Goal: Obtain resource: Download file/media

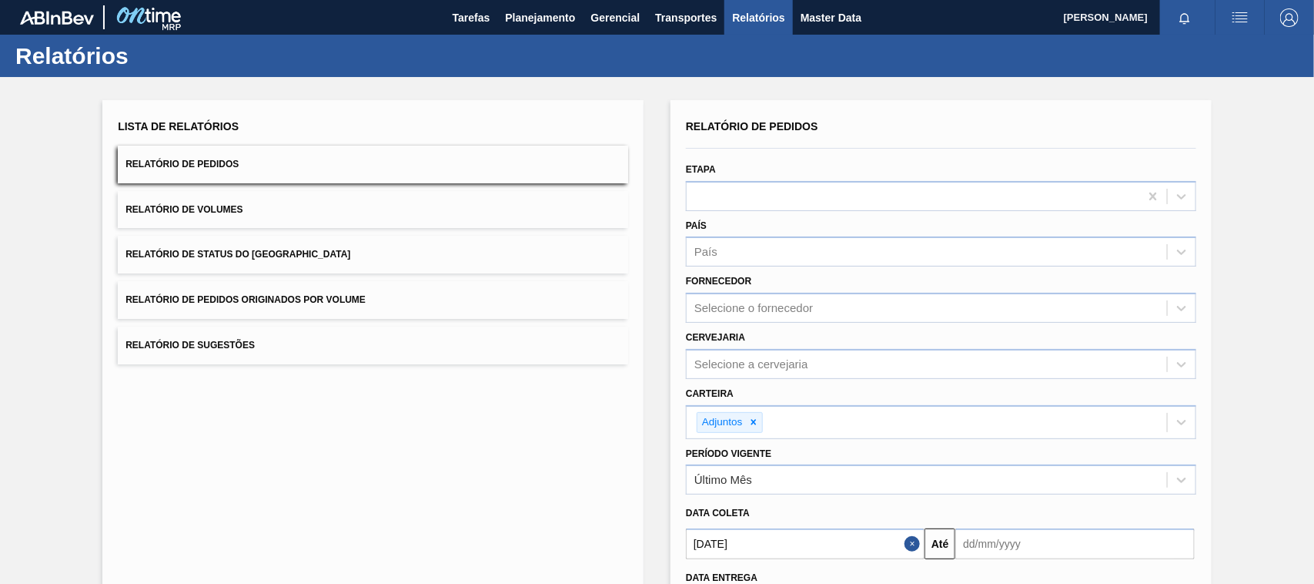
click at [567, 16] on span "Planejamento" at bounding box center [540, 17] width 70 height 18
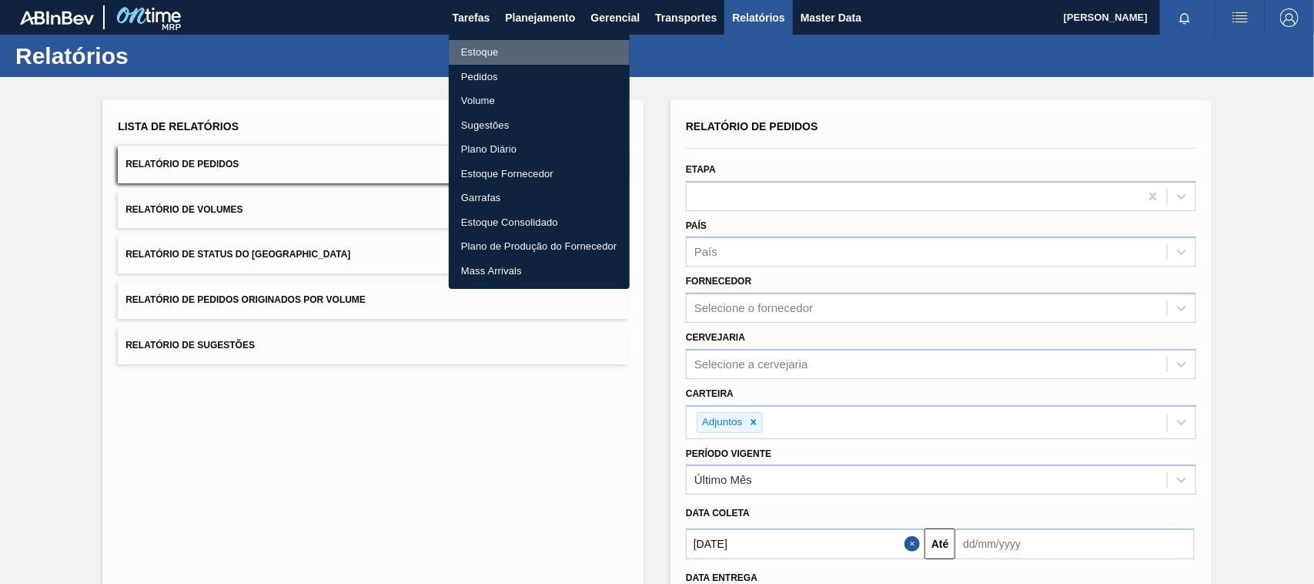
click at [493, 52] on li "Estoque" at bounding box center [539, 52] width 181 height 25
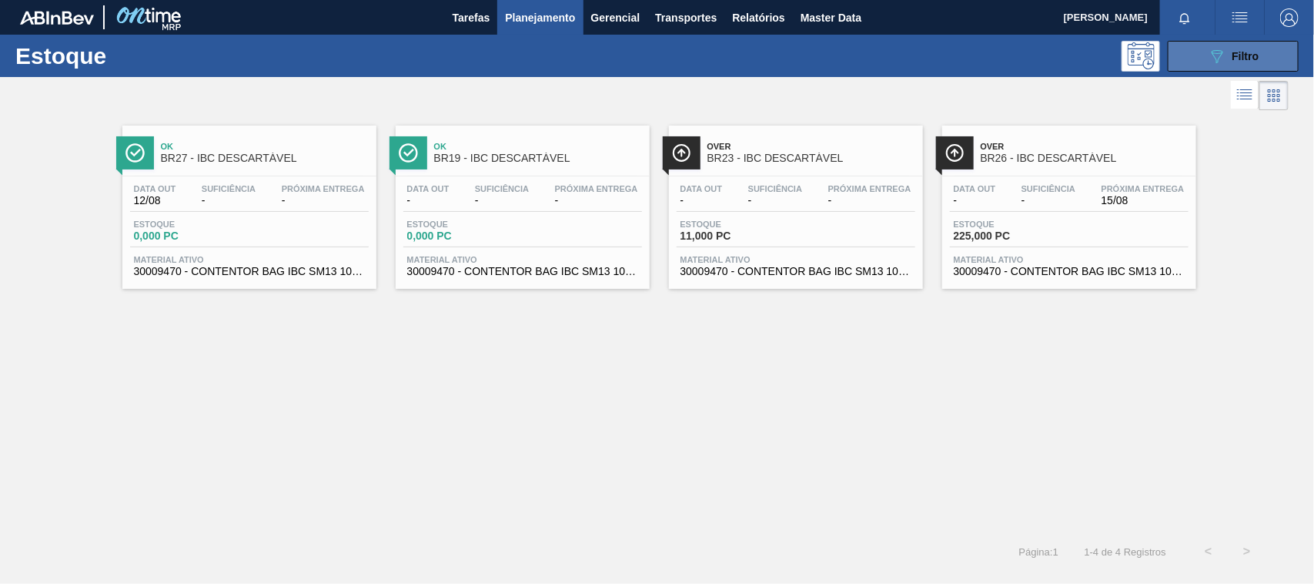
click at [1203, 60] on button "089F7B8B-B2A5-4AFE-B5C0-19BA573D28AC Filtro" at bounding box center [1233, 56] width 131 height 31
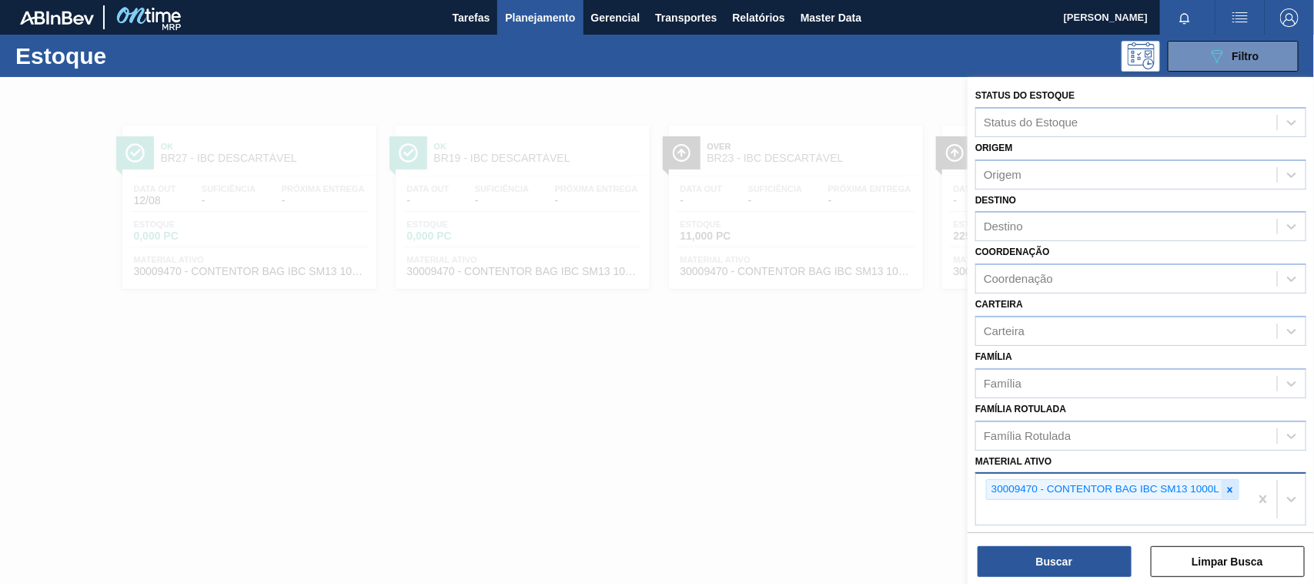
click at [1226, 487] on icon at bounding box center [1230, 489] width 11 height 11
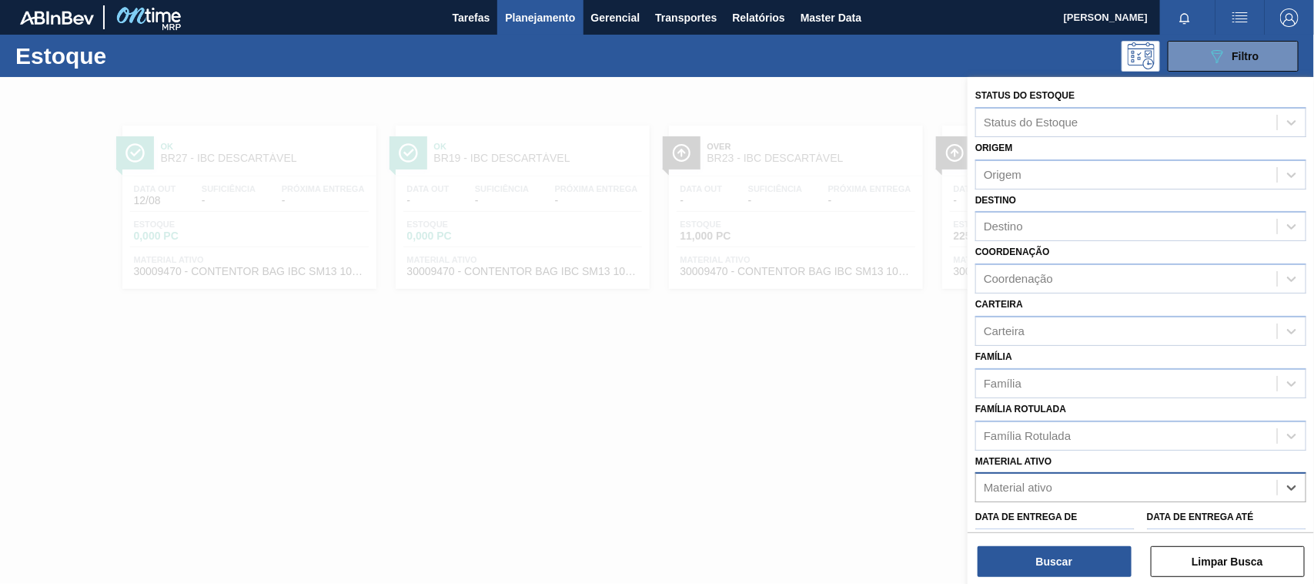
scroll to position [148, 0]
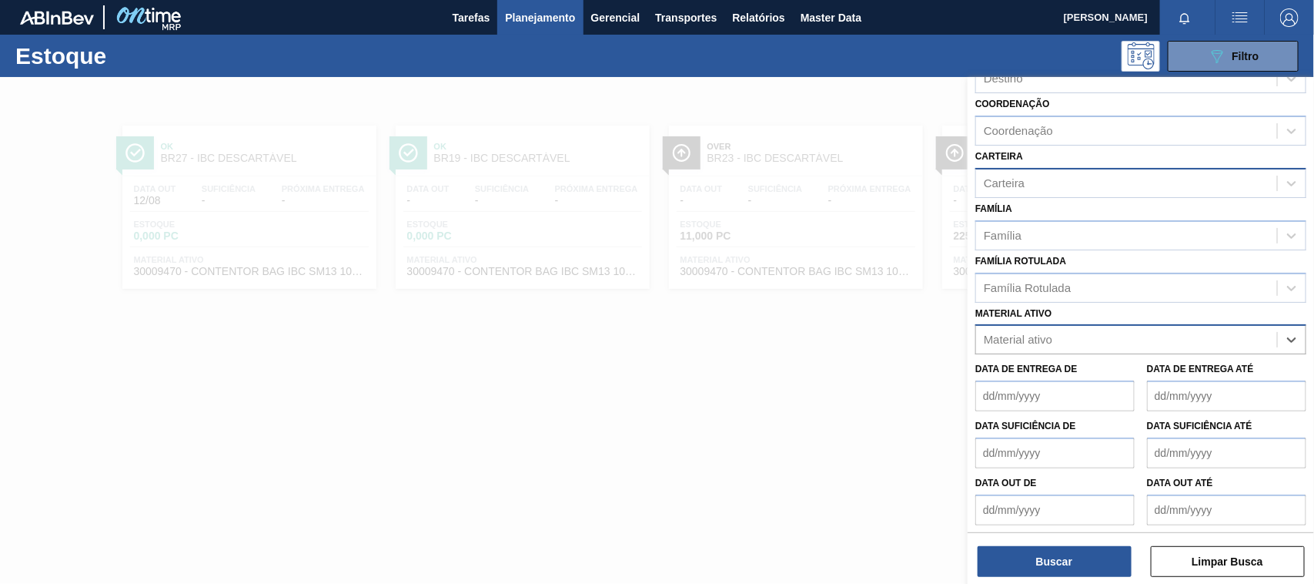
click at [1014, 189] on div "Carteira" at bounding box center [1126, 183] width 301 height 22
type input "adju"
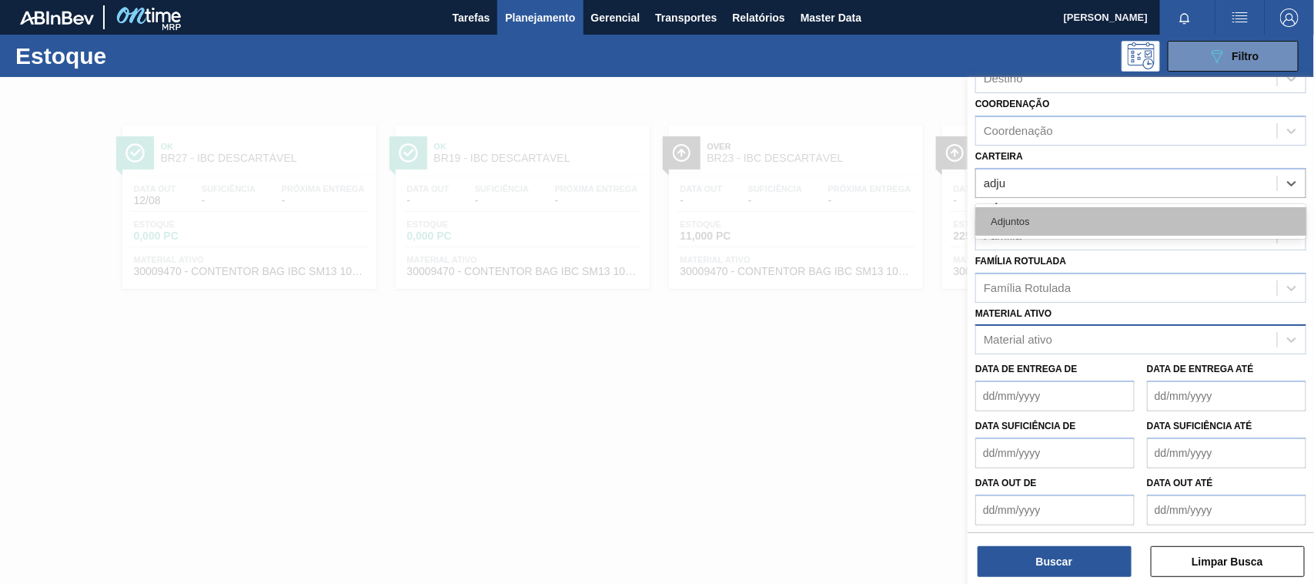
click at [1016, 213] on div "Adjuntos" at bounding box center [1140, 221] width 331 height 28
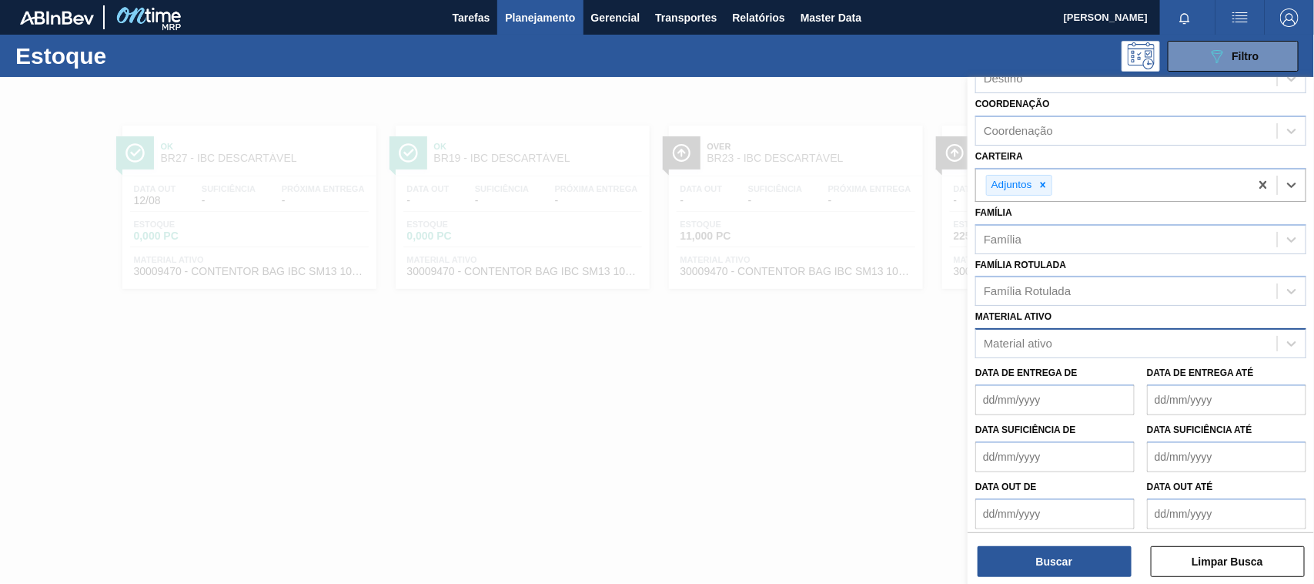
scroll to position [0, 0]
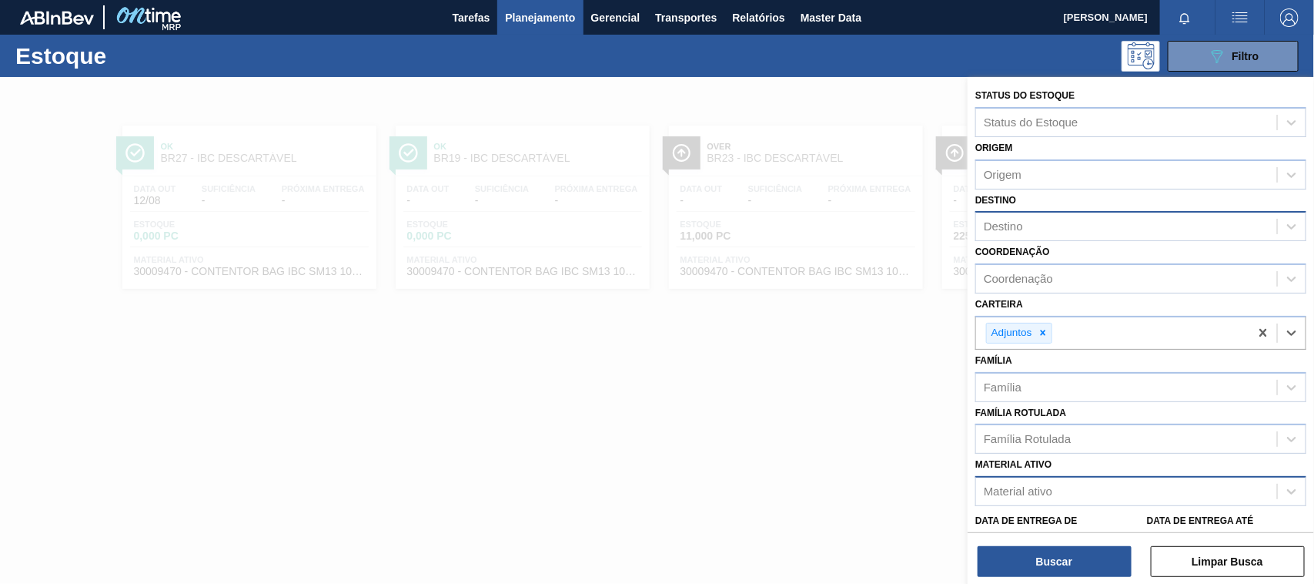
click at [1006, 225] on div "Destino" at bounding box center [1003, 226] width 39 height 13
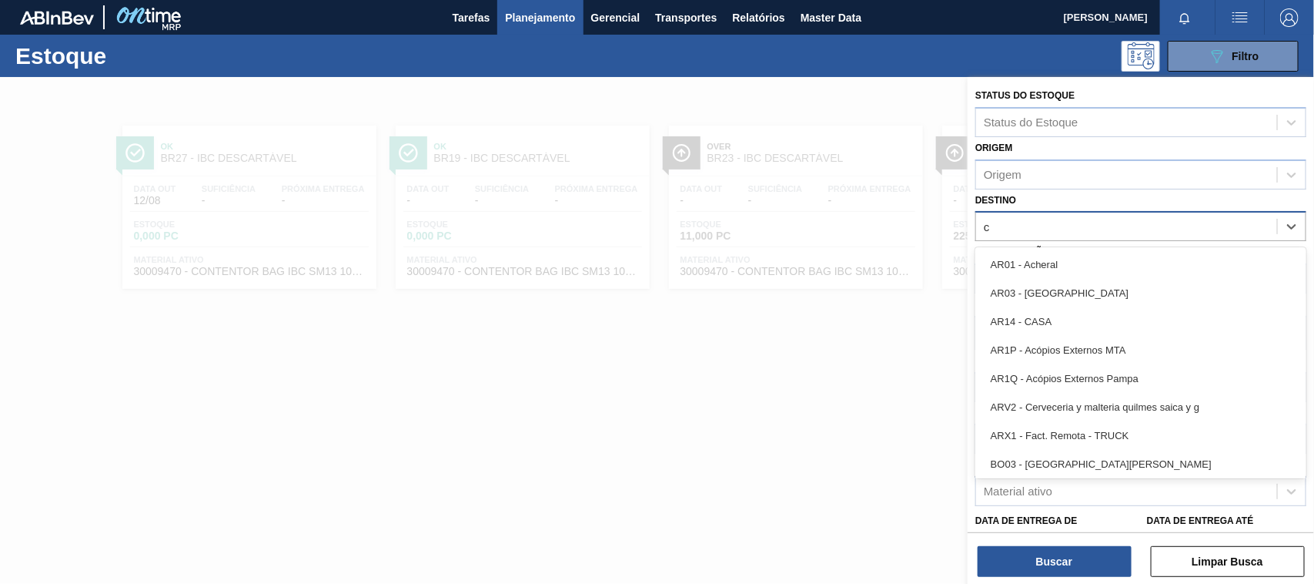
type input "ce"
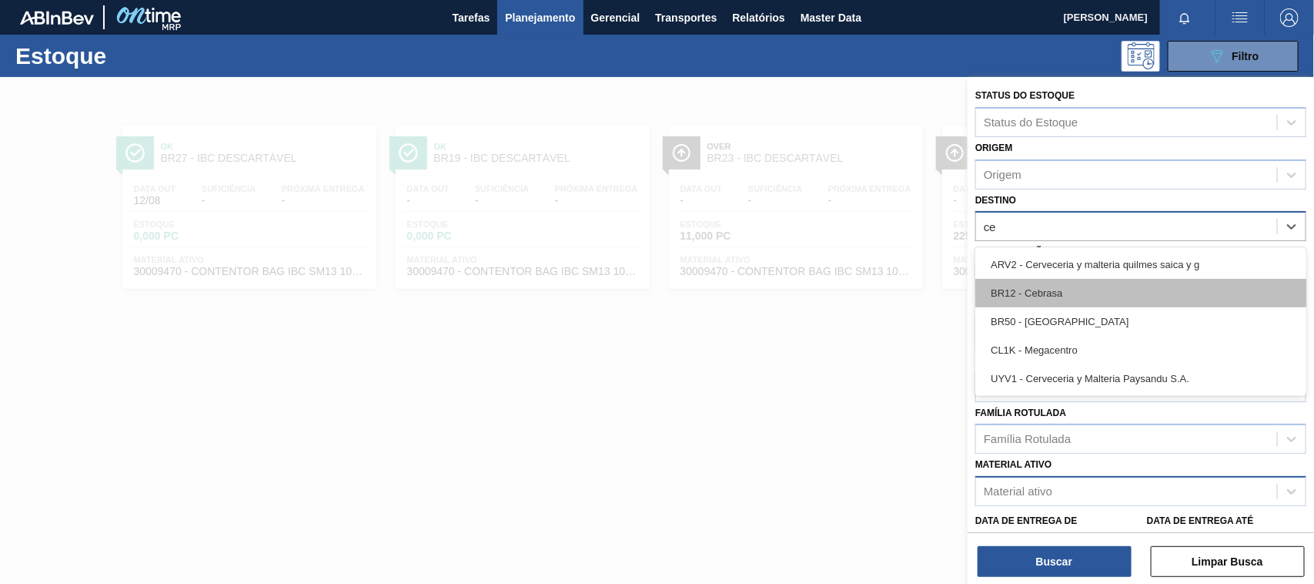
click at [1015, 285] on div "BR12 - Cebrasa" at bounding box center [1140, 293] width 331 height 28
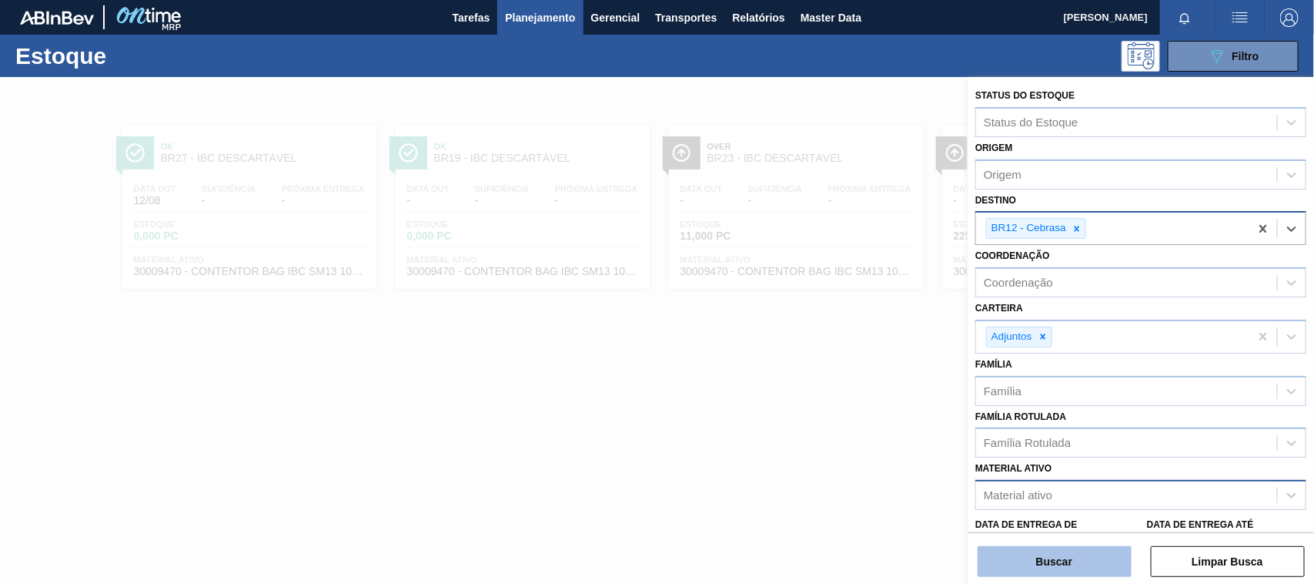
click at [1051, 560] on button "Buscar" at bounding box center [1055, 561] width 154 height 31
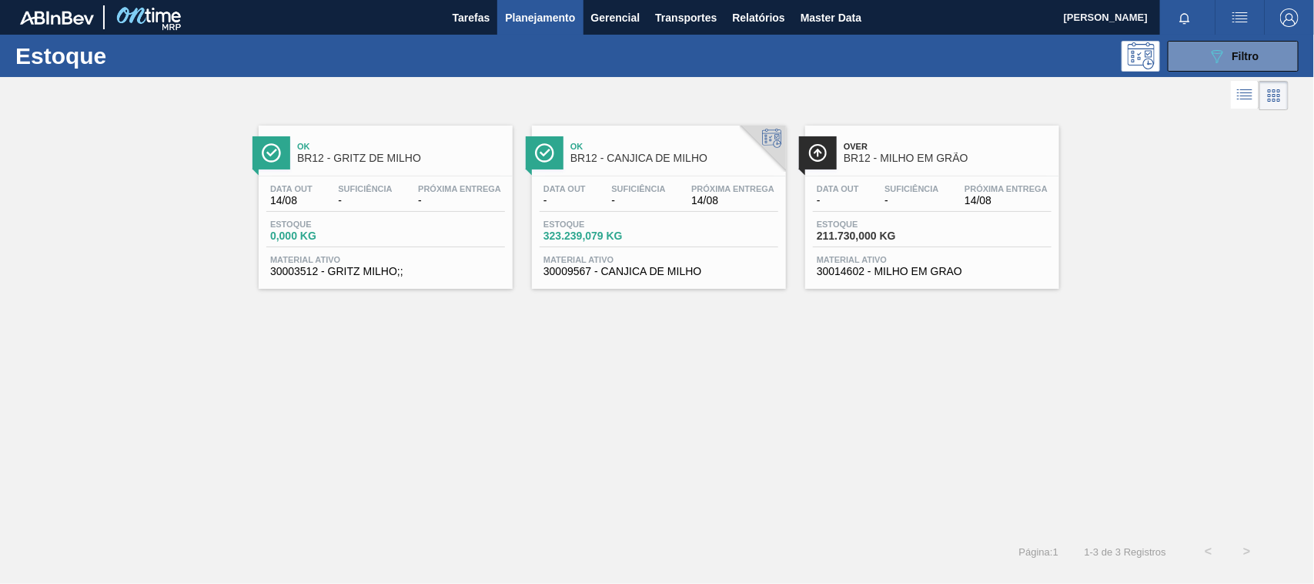
click at [671, 152] on span "BR12 - CANJICA DE MILHO" at bounding box center [675, 158] width 208 height 12
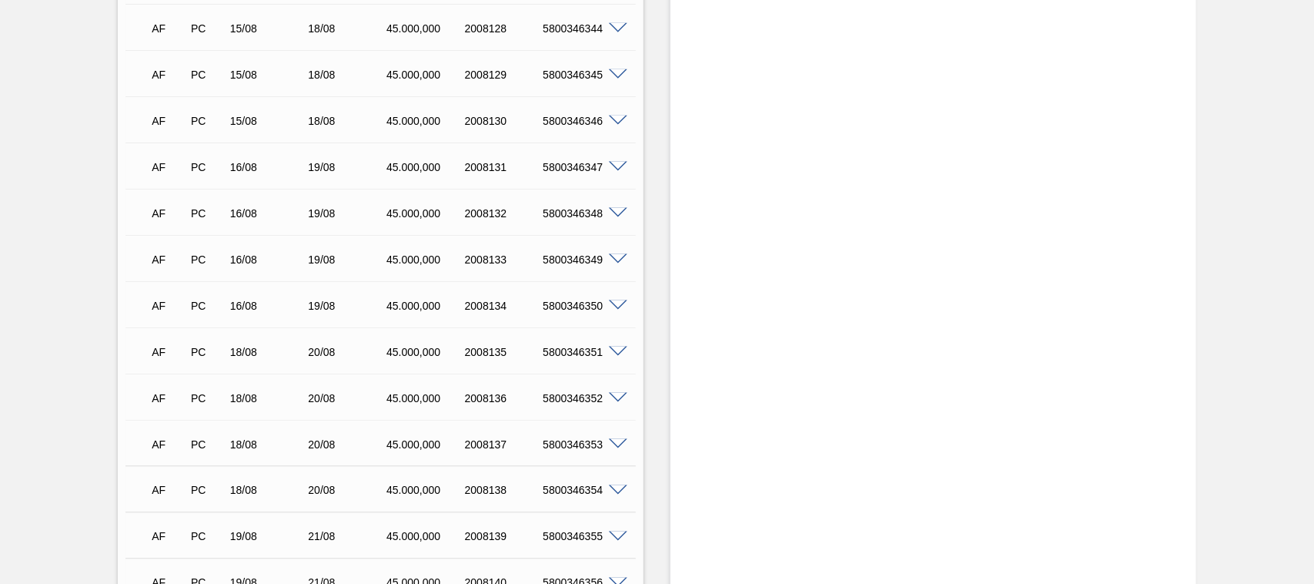
scroll to position [3332, 0]
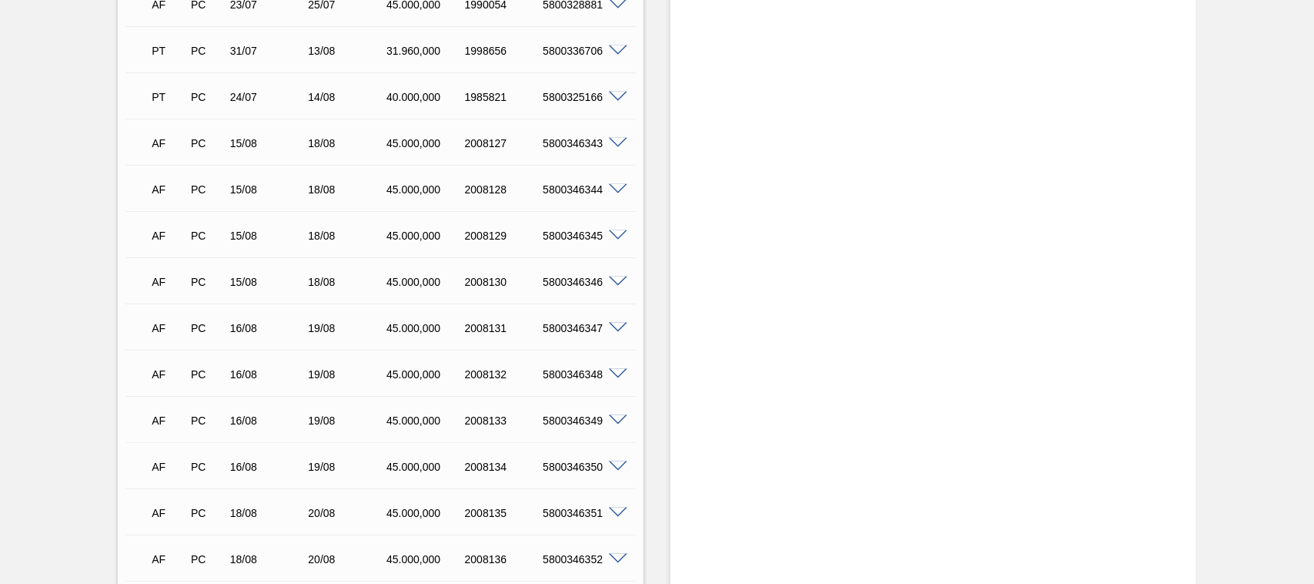
click at [617, 375] on span at bounding box center [618, 375] width 18 height 12
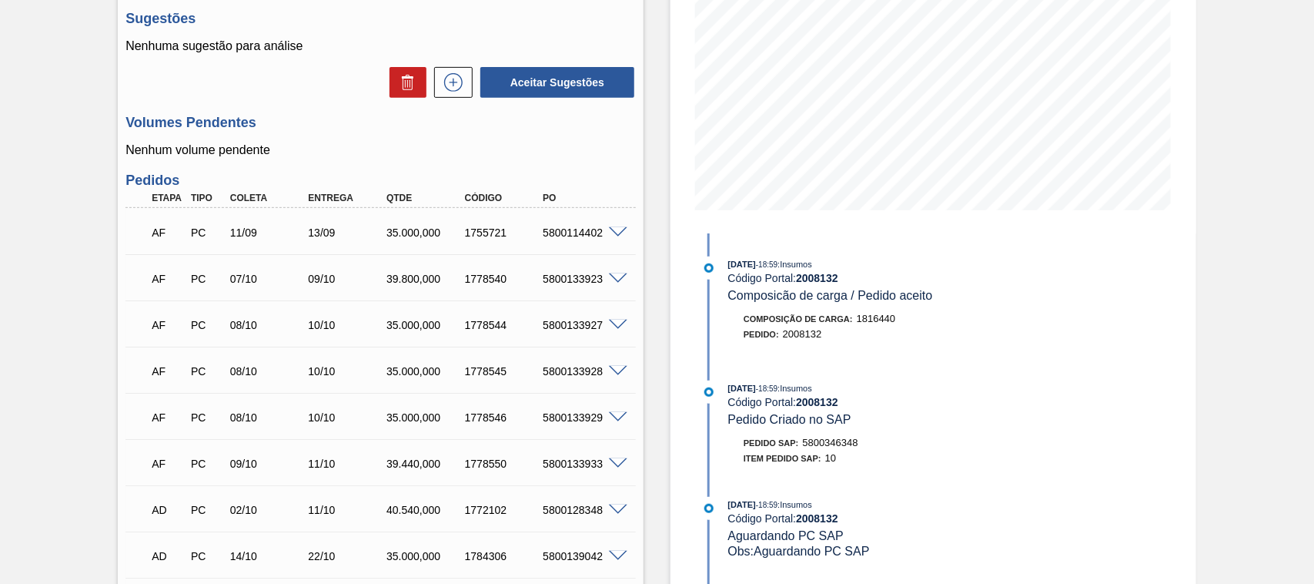
scroll to position [0, 0]
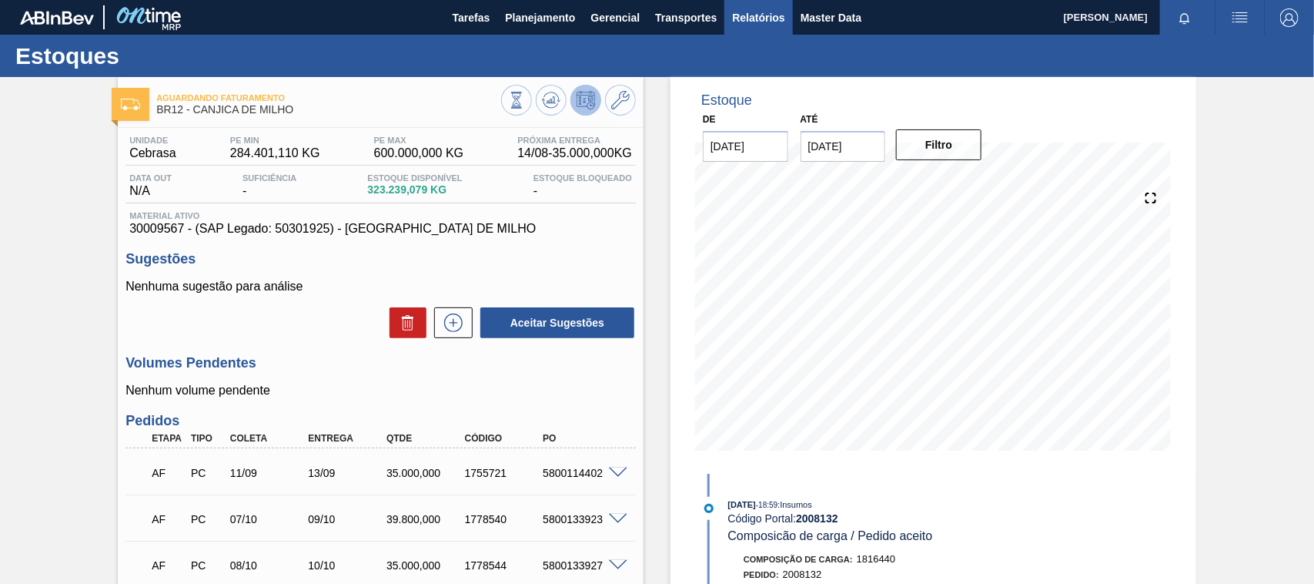
click at [757, 17] on span "Relatórios" at bounding box center [758, 17] width 52 height 18
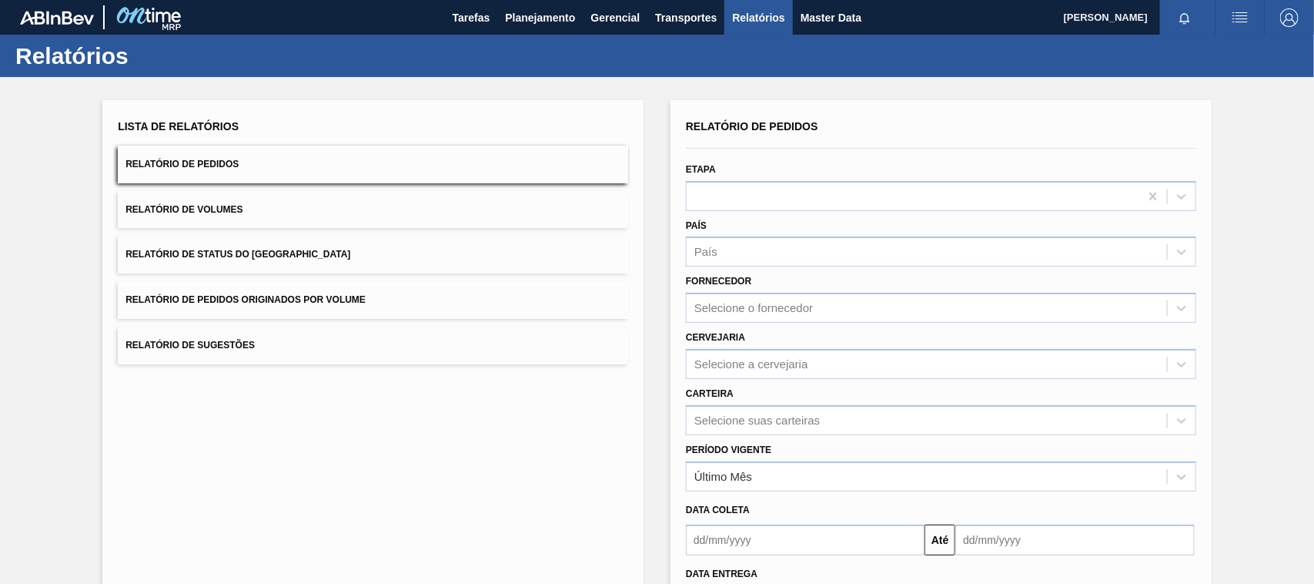
scroll to position [125, 0]
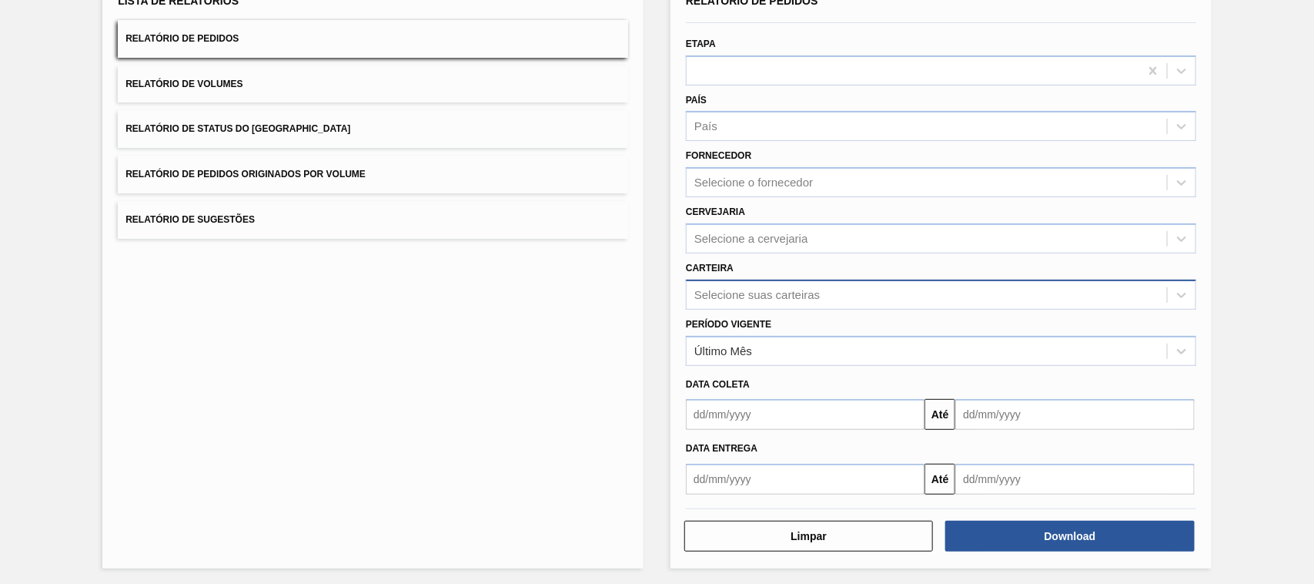
click at [728, 283] on div "Selecione suas carteiras" at bounding box center [927, 294] width 480 height 22
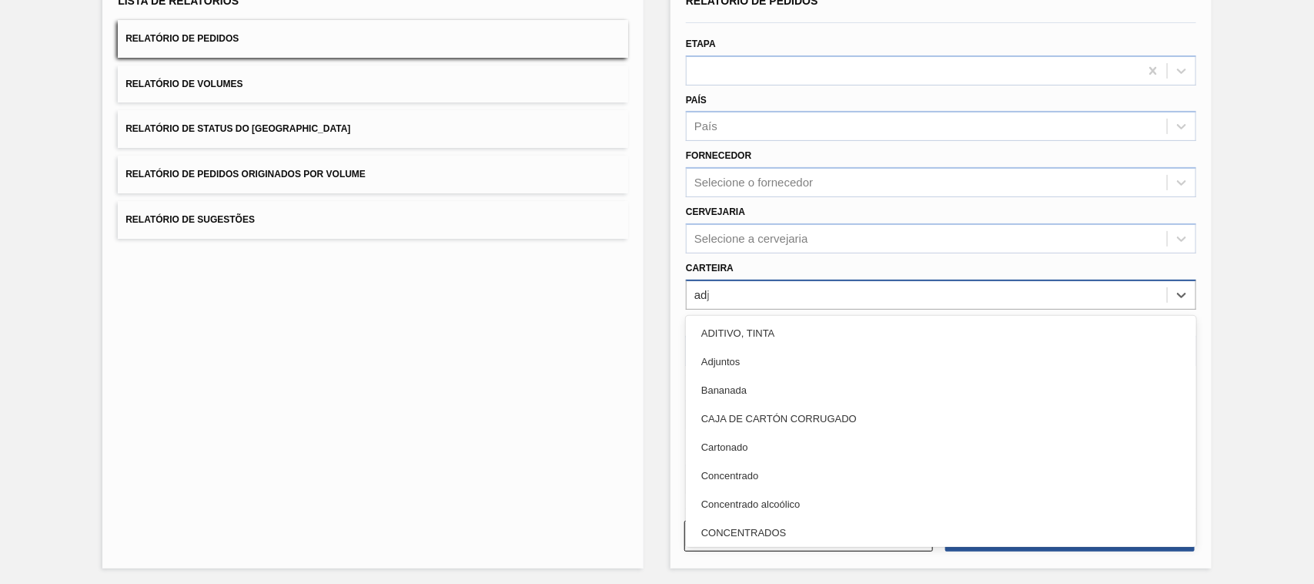
type input "adju"
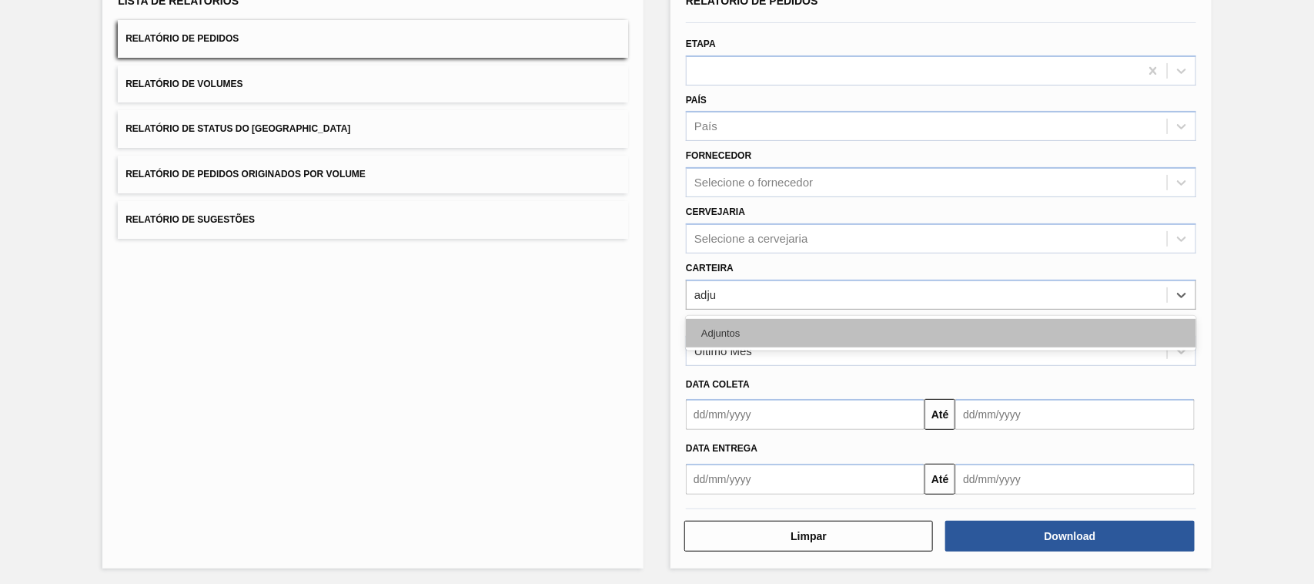
click at [741, 325] on div "Adjuntos" at bounding box center [941, 333] width 510 height 28
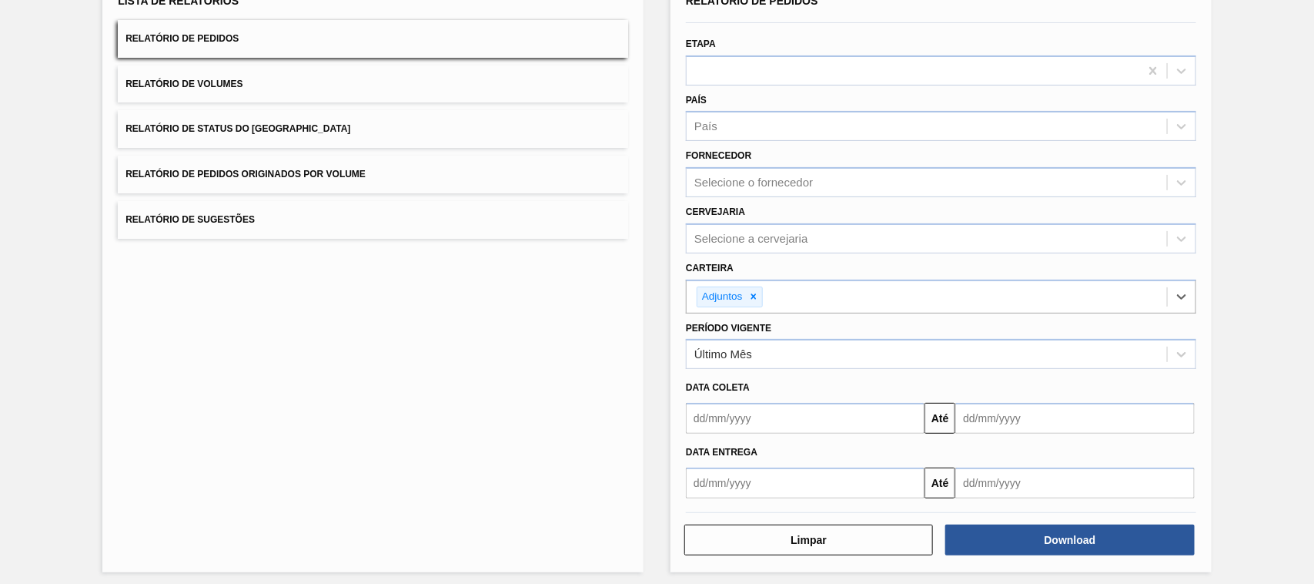
click at [740, 410] on input "text" at bounding box center [805, 418] width 239 height 31
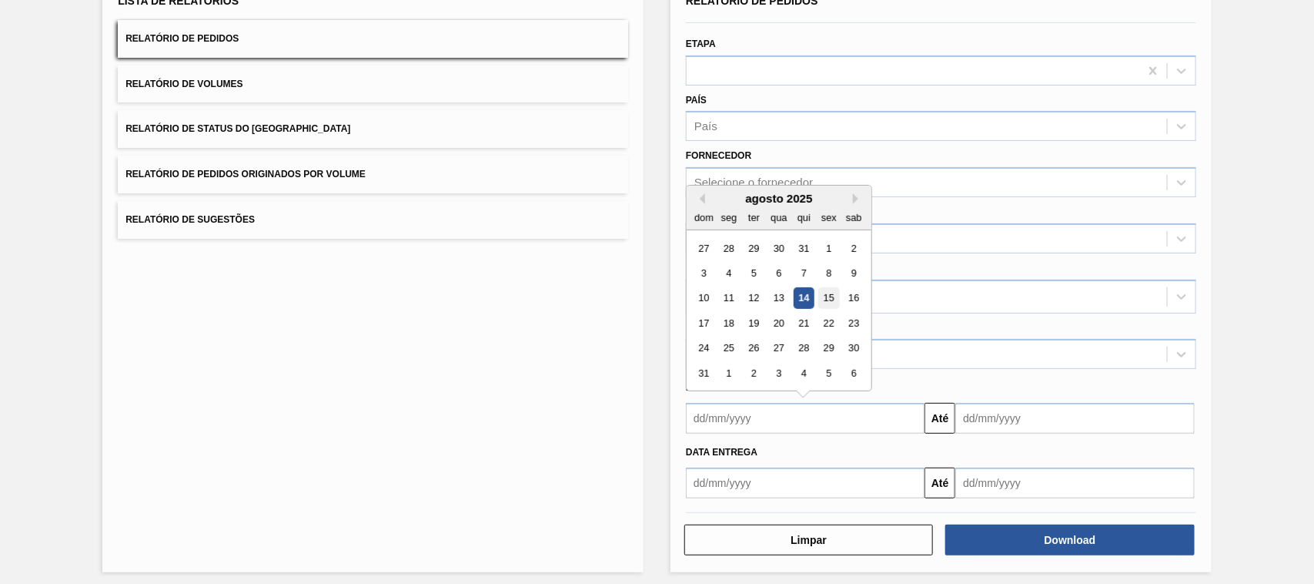
click at [828, 297] on div "15" at bounding box center [828, 298] width 21 height 21
type input "[DATE]"
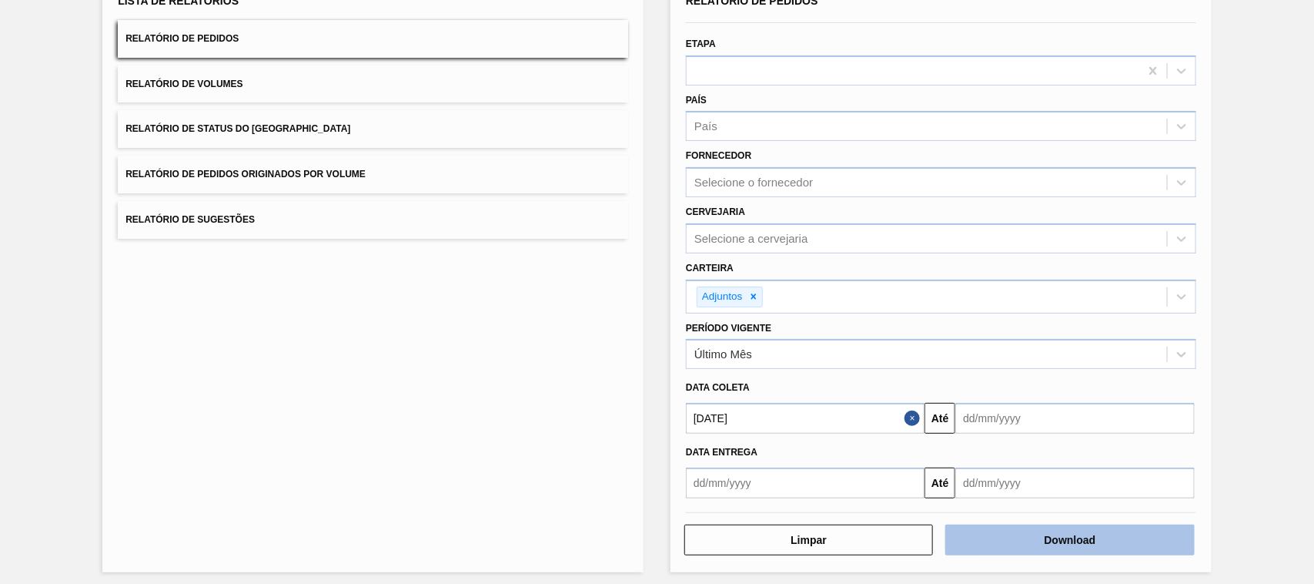
click at [1033, 543] on button "Download" at bounding box center [1069, 539] width 249 height 31
